Goal: Entertainment & Leisure: Consume media (video, audio)

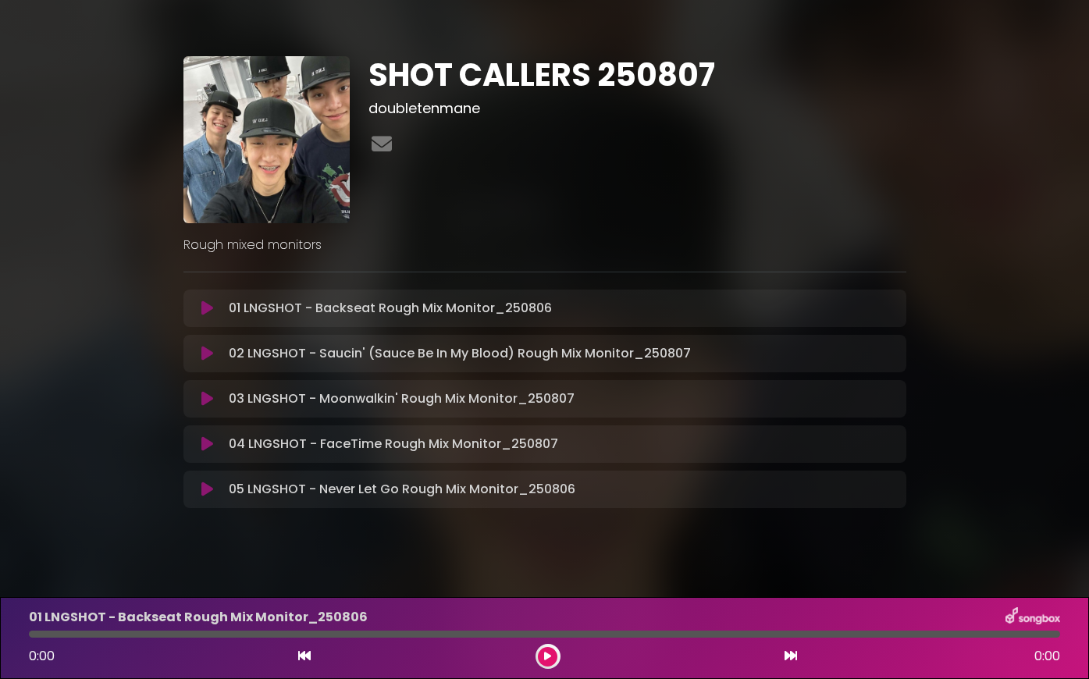
click at [204, 396] on icon at bounding box center [207, 399] width 12 height 16
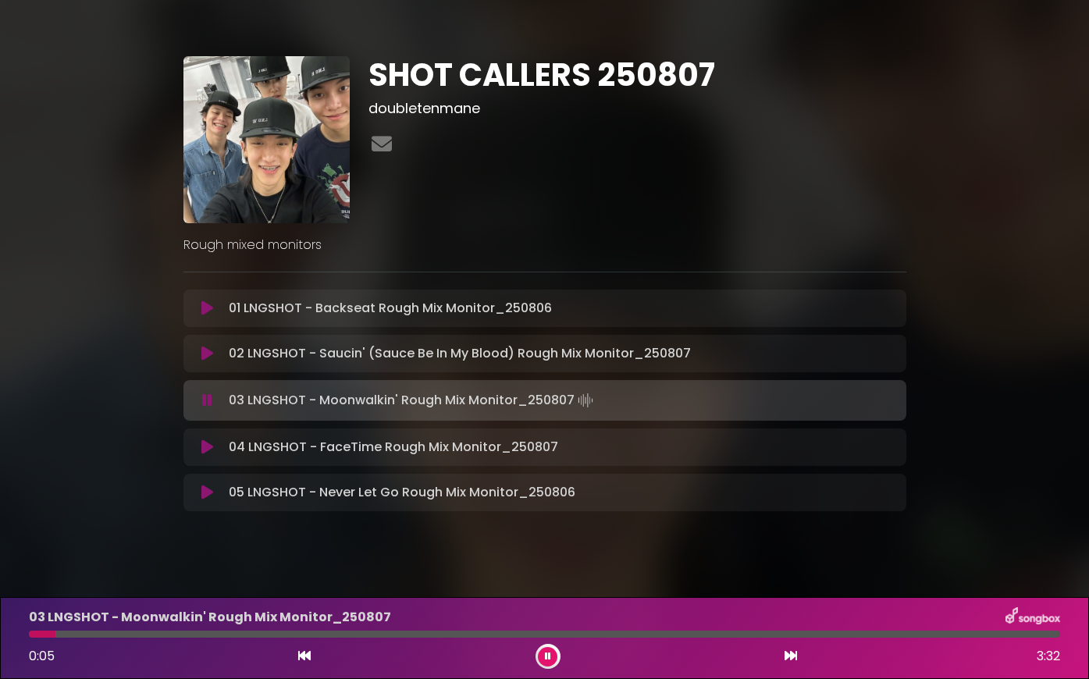
click at [539, 652] on button at bounding box center [548, 657] width 20 height 20
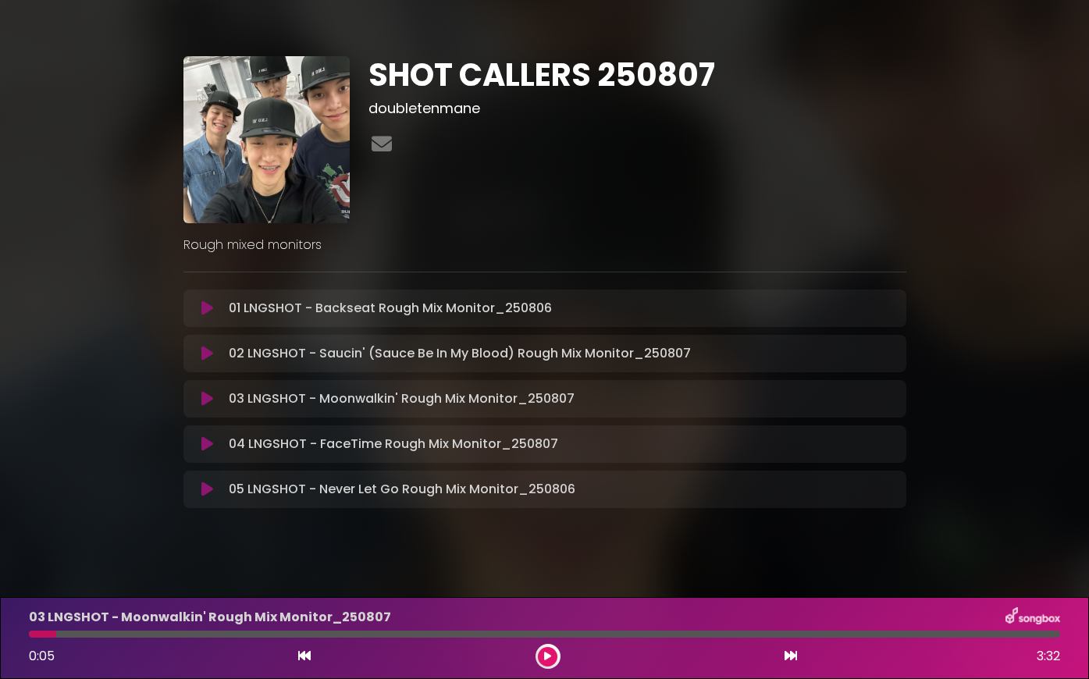
click at [1013, 637] on div at bounding box center [544, 634] width 1031 height 7
click at [209, 351] on icon at bounding box center [207, 354] width 12 height 16
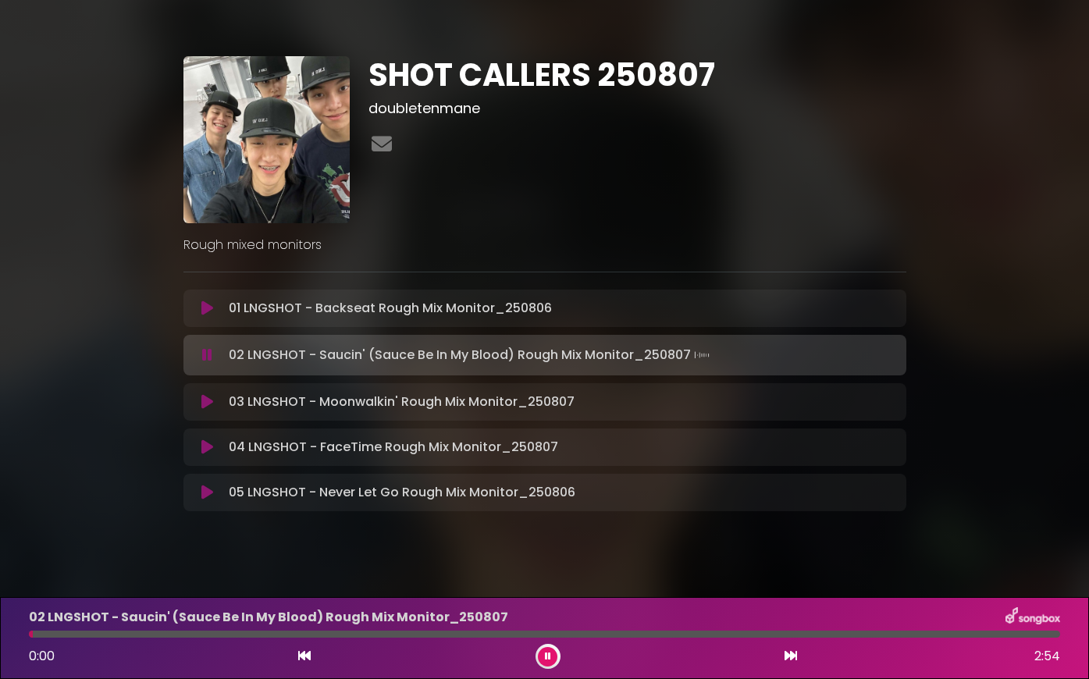
click at [960, 628] on div "02 LNGSHOT - Saucin' (Sauce Be In My Blood) Rough Mix Monitor_[DATE] 0:00 2:54" at bounding box center [545, 638] width 1050 height 62
click at [966, 633] on div at bounding box center [544, 634] width 1031 height 7
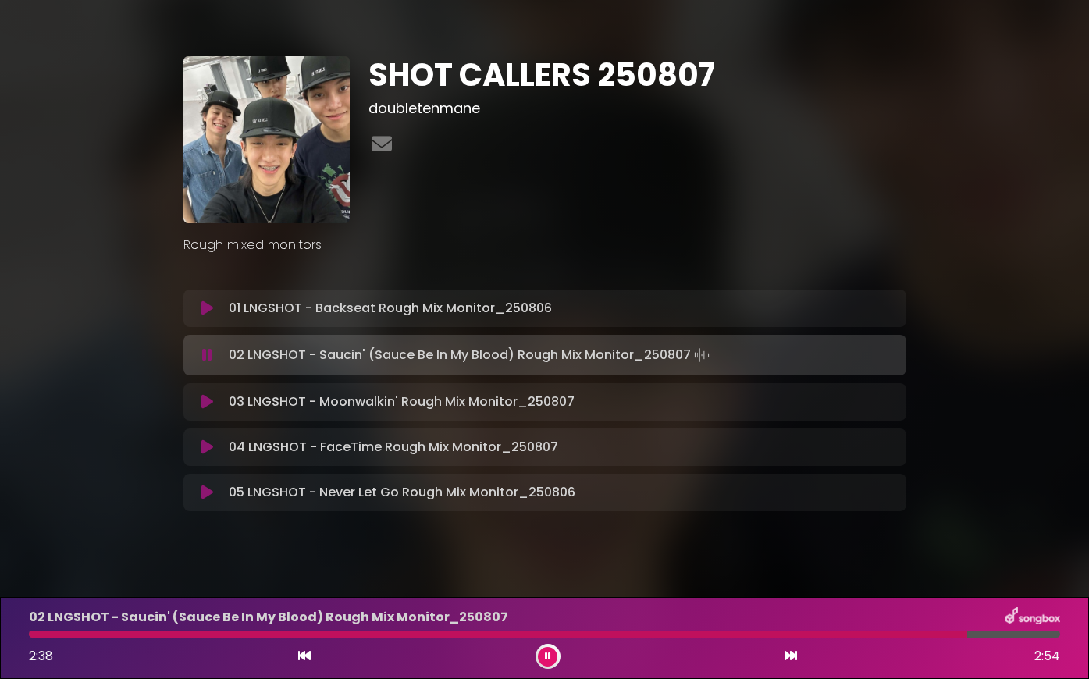
click at [966, 633] on div at bounding box center [544, 634] width 1031 height 7
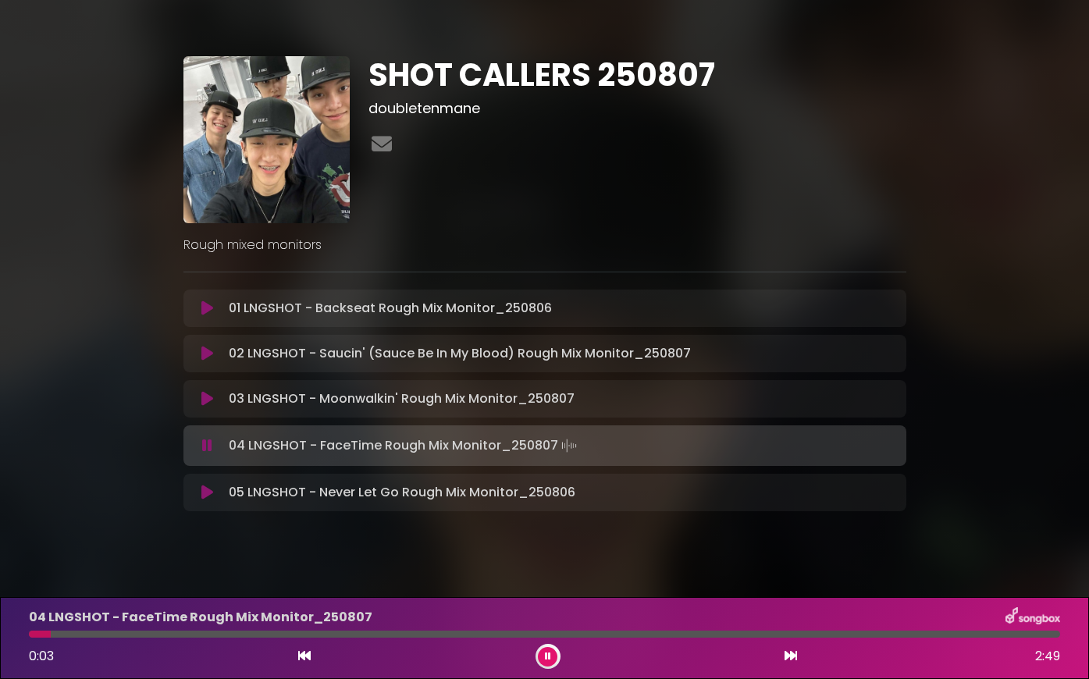
click at [536, 654] on div at bounding box center [547, 656] width 25 height 25
click at [543, 655] on button at bounding box center [548, 657] width 20 height 20
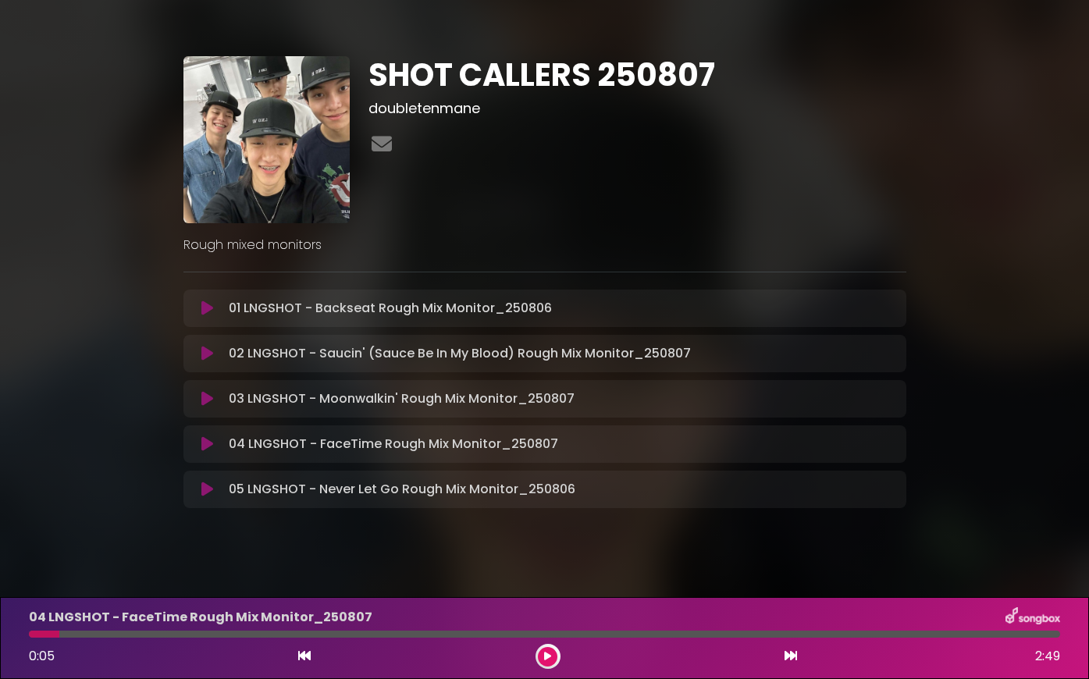
click at [205, 406] on icon at bounding box center [207, 399] width 12 height 16
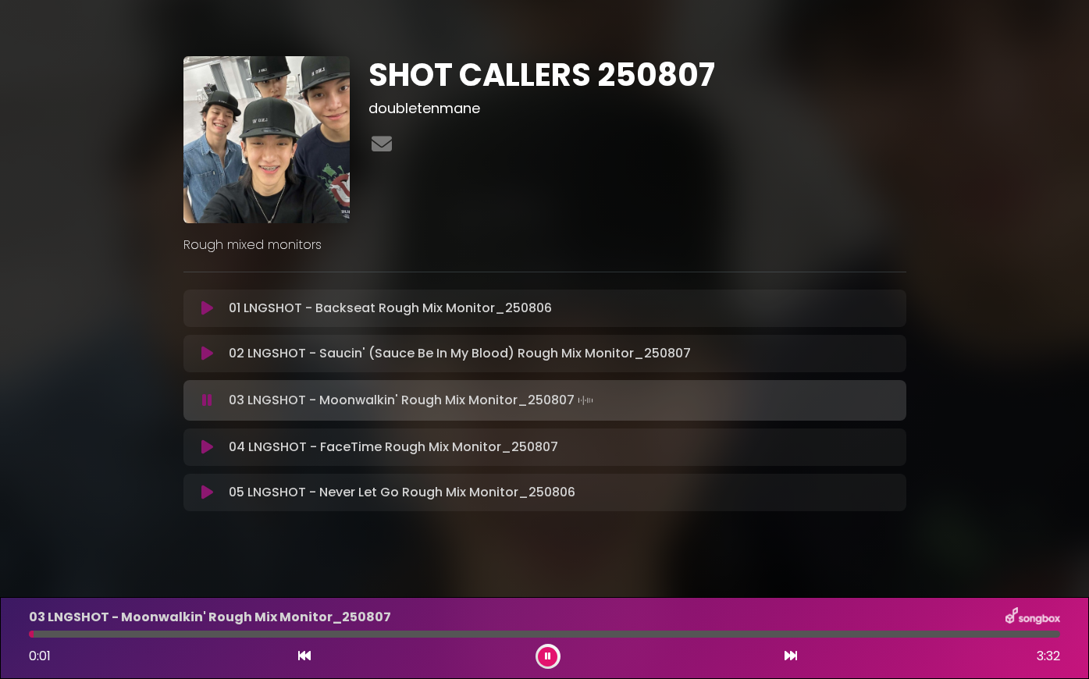
click at [97, 637] on div at bounding box center [544, 634] width 1031 height 7
click at [552, 665] on div at bounding box center [547, 656] width 25 height 25
click at [555, 659] on button at bounding box center [548, 657] width 20 height 20
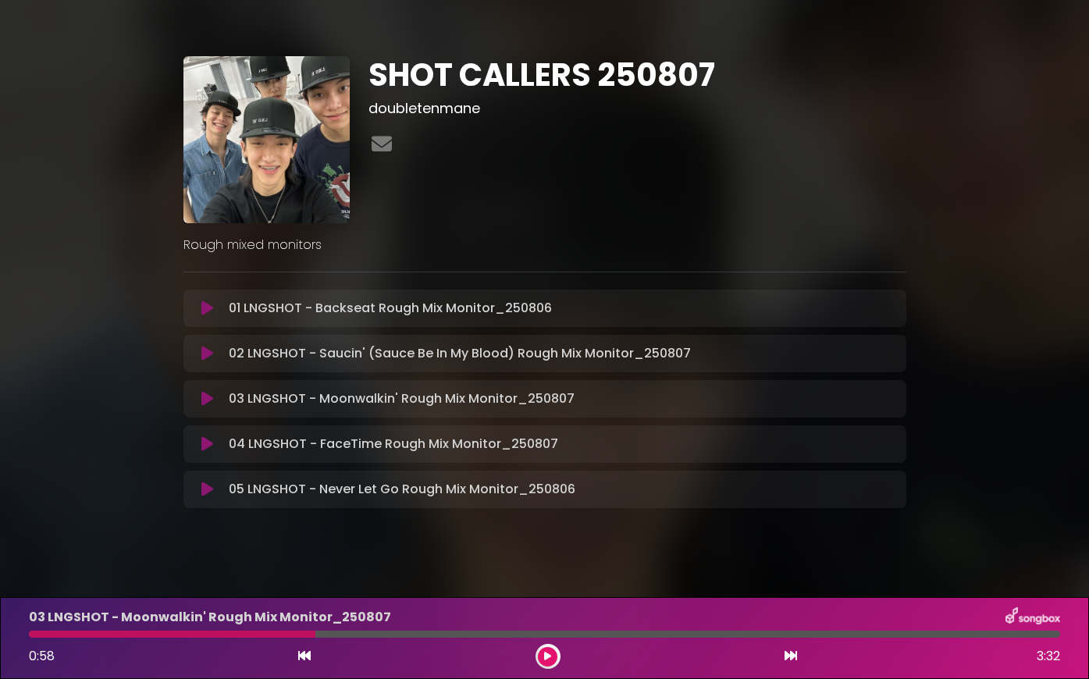
click at [209, 355] on icon at bounding box center [207, 354] width 12 height 16
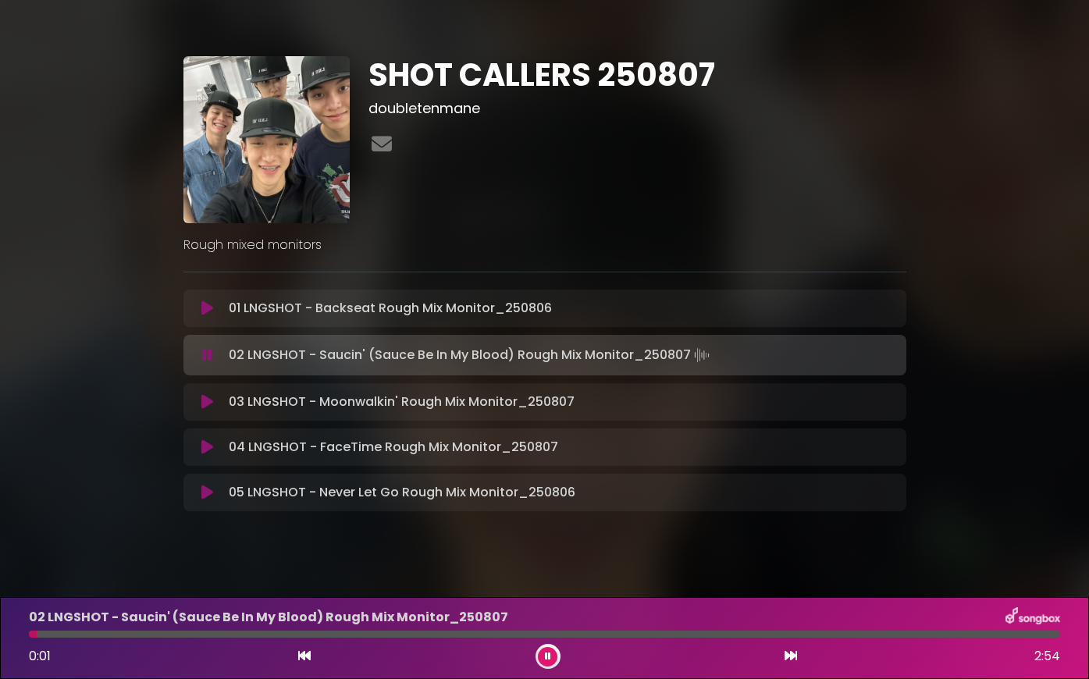
click at [958, 634] on div at bounding box center [544, 634] width 1031 height 7
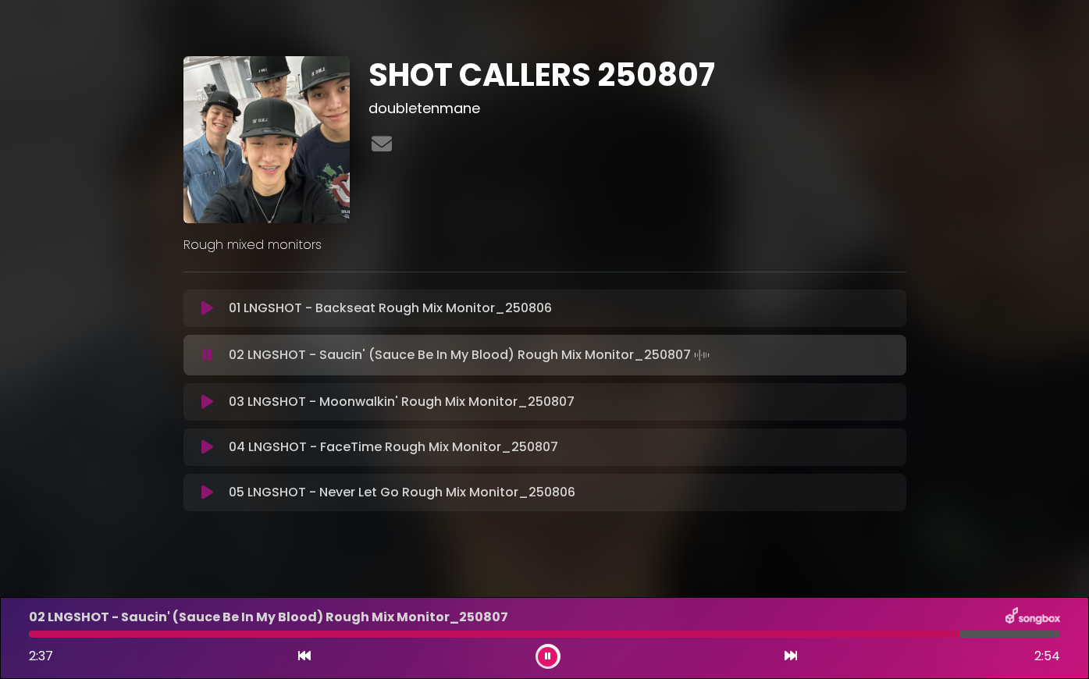
click at [958, 634] on div at bounding box center [494, 634] width 930 height 7
click at [542, 657] on button at bounding box center [548, 657] width 20 height 20
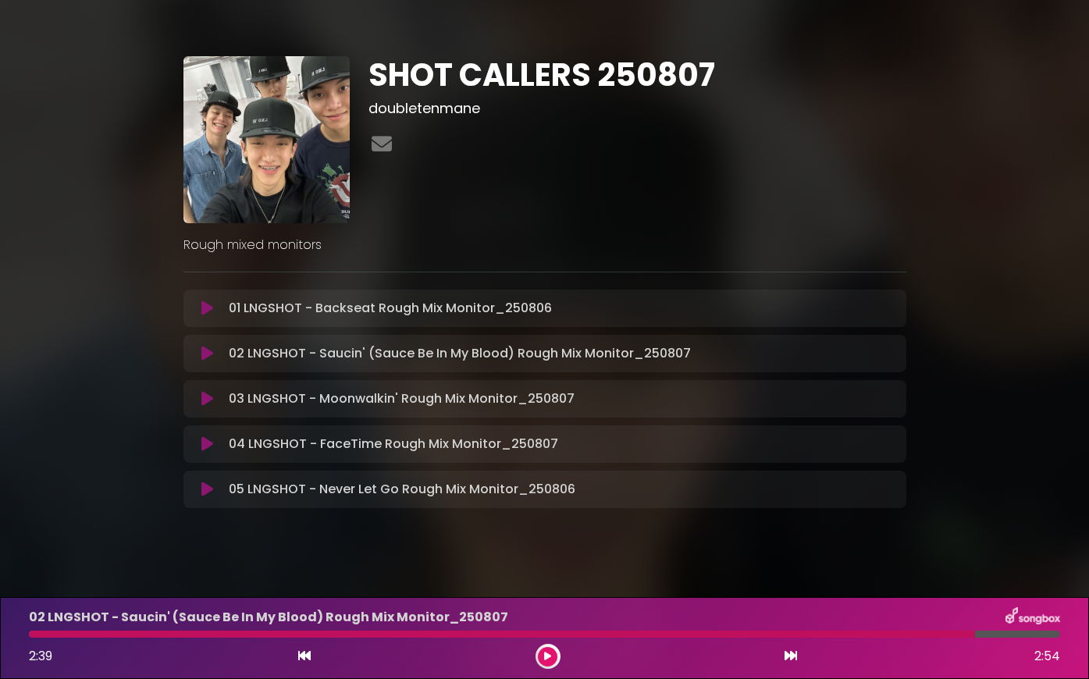
click at [966, 260] on div "SHOT CALLERS 250807 doubletenmane Rough mixed monitors" at bounding box center [545, 277] width 890 height 516
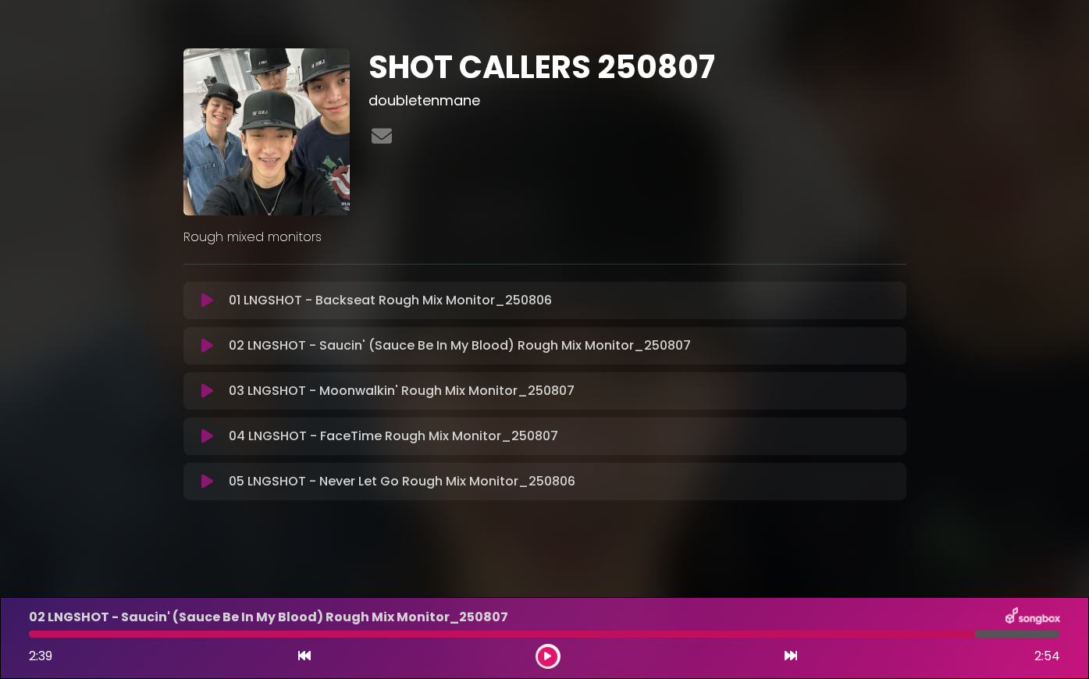
scroll to position [10, 0]
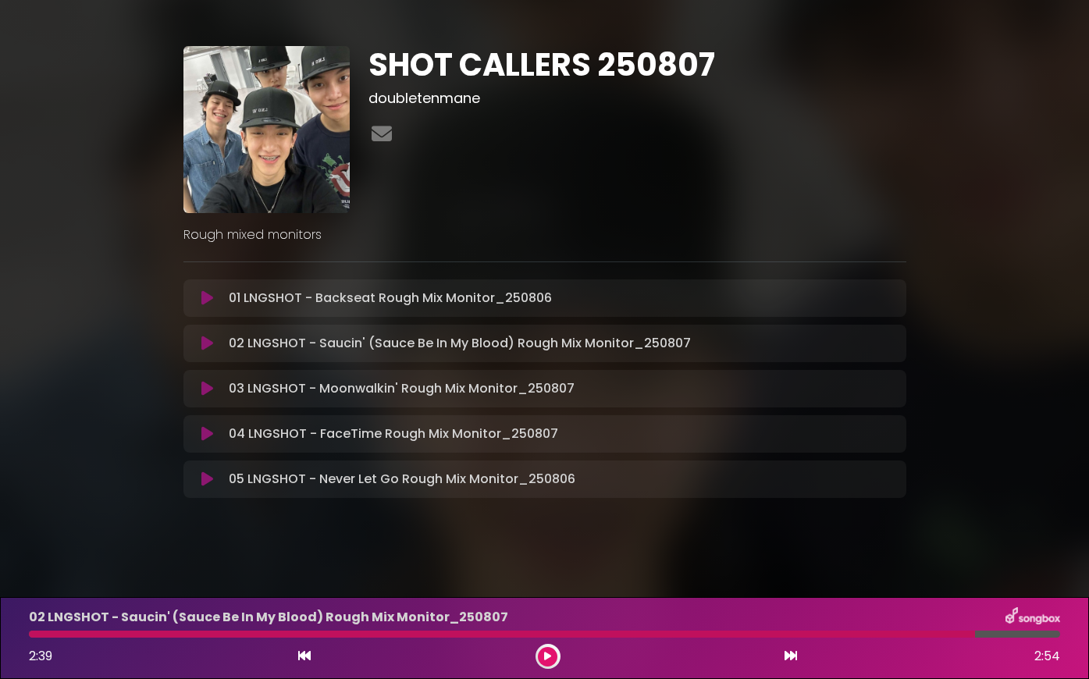
click at [629, 540] on div "SHOT CALLERS 250807 doubletenmane Rough mixed monitors ×" at bounding box center [544, 276] width 1089 height 572
click at [547, 656] on icon at bounding box center [547, 656] width 7 height 9
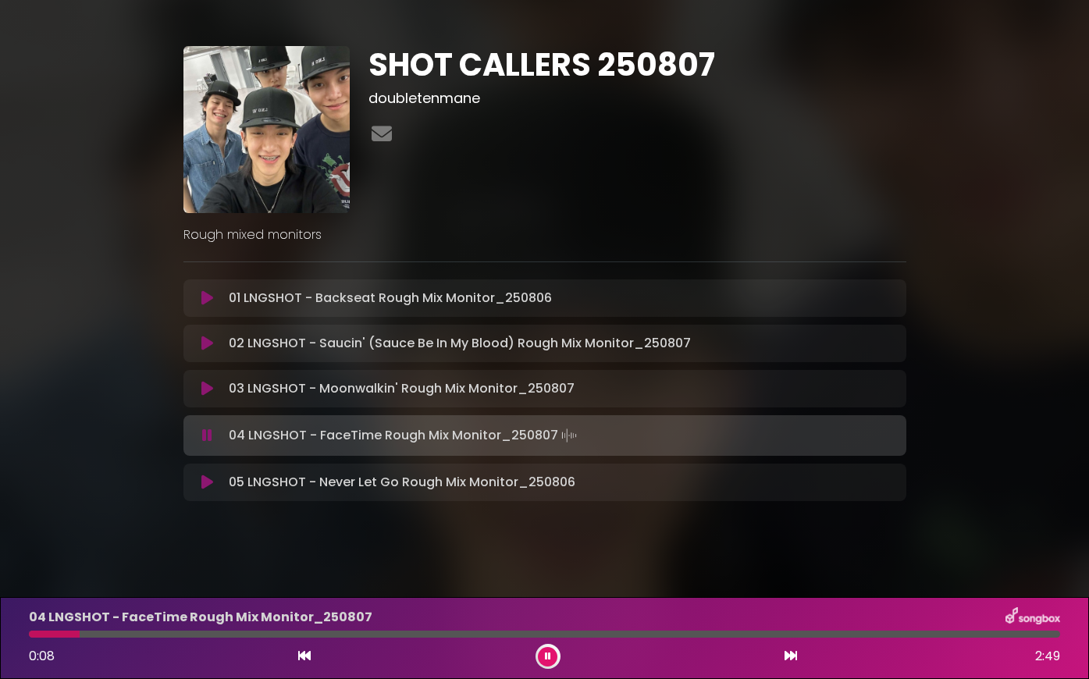
click at [552, 659] on button at bounding box center [548, 657] width 20 height 20
